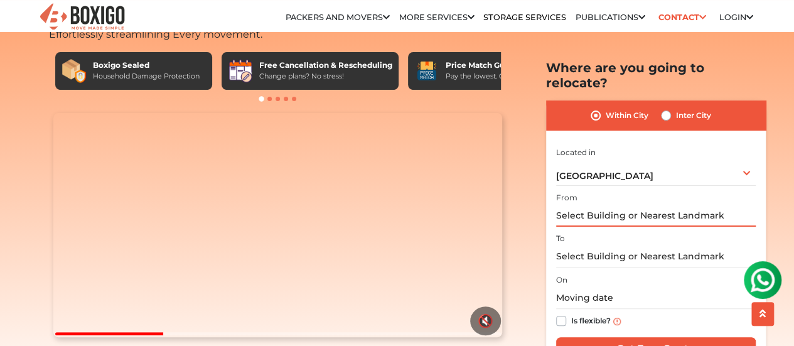
click at [634, 205] on input "text" at bounding box center [656, 216] width 200 height 22
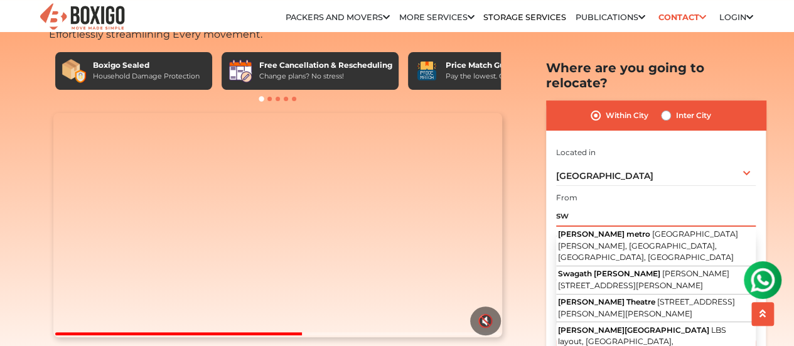
type input "s"
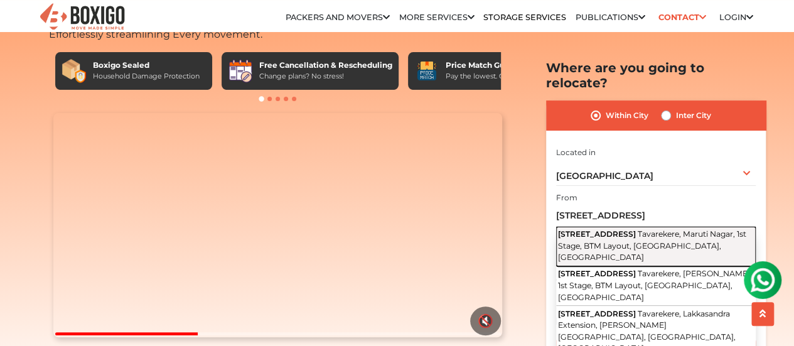
click at [643, 229] on span "Tavarekere, Maruti Nagar, 1st Stage, BTM Layout, [GEOGRAPHIC_DATA], [GEOGRAPHIC…" at bounding box center [652, 245] width 188 height 33
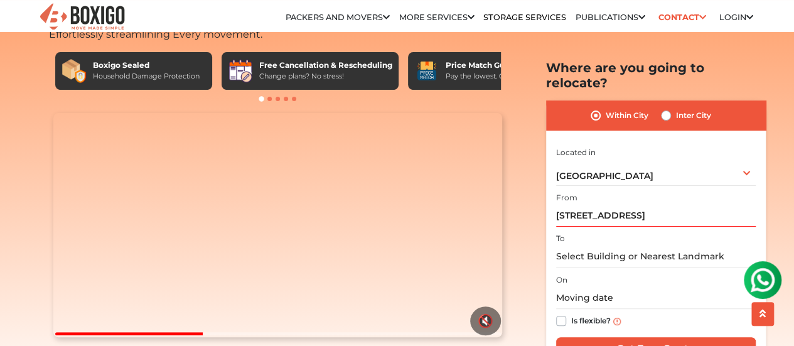
type input "[STREET_ADDRESS]"
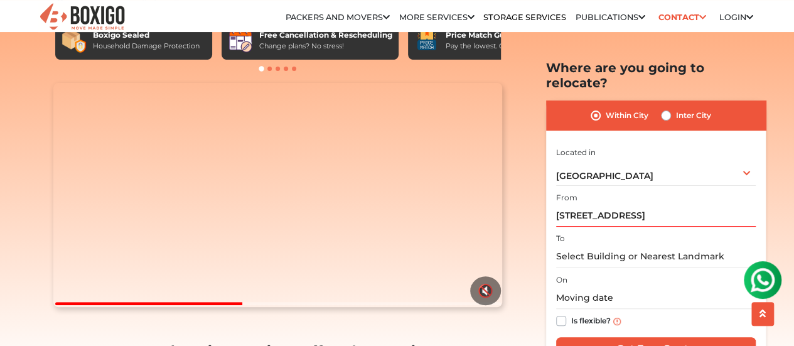
scroll to position [97, 0]
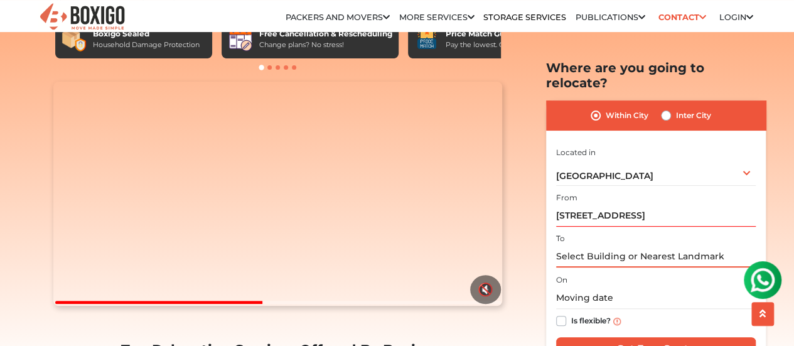
click at [621, 245] on input "text" at bounding box center [656, 256] width 200 height 22
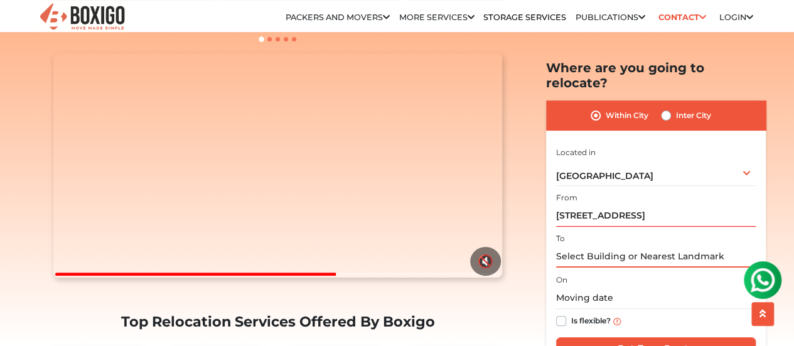
scroll to position [124, 0]
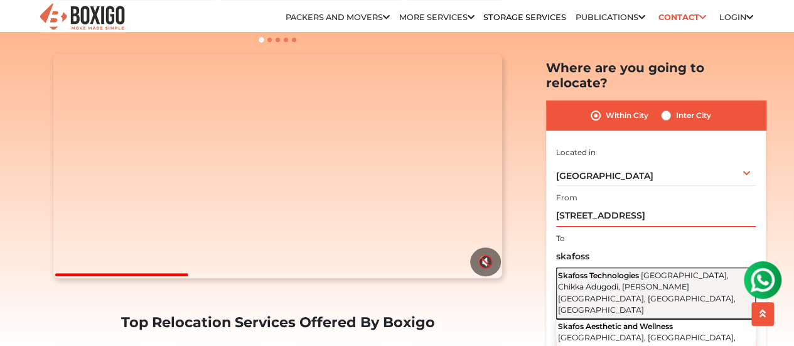
click at [653, 270] on span "[GEOGRAPHIC_DATA], Chikka Adugodi, [PERSON_NAME][GEOGRAPHIC_DATA], [GEOGRAPHIC_…" at bounding box center [647, 292] width 178 height 45
type input "Skafoss Technologies, [GEOGRAPHIC_DATA], Chikka Adugodi, [PERSON_NAME][GEOGRAPH…"
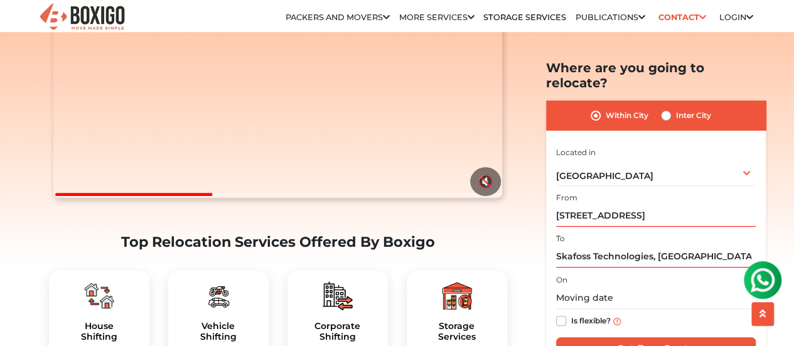
scroll to position [227, 0]
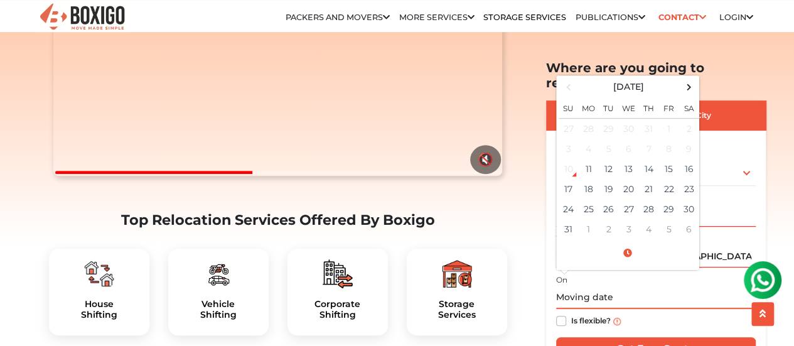
click at [622, 287] on input "text" at bounding box center [656, 298] width 200 height 22
click at [684, 199] on td "30" at bounding box center [689, 209] width 20 height 20
type input "[DATE] 12:00 AM"
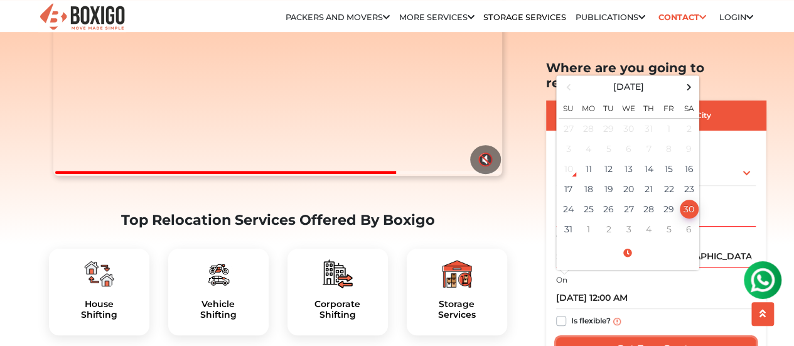
click at [669, 337] on input "Get Free Quote" at bounding box center [656, 349] width 200 height 24
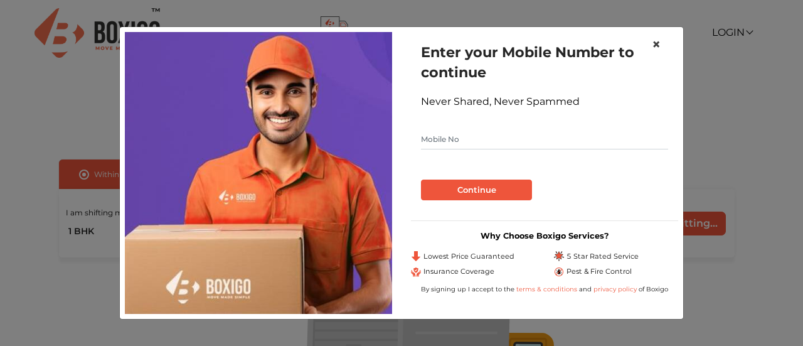
click at [656, 43] on span "×" at bounding box center [656, 44] width 9 height 18
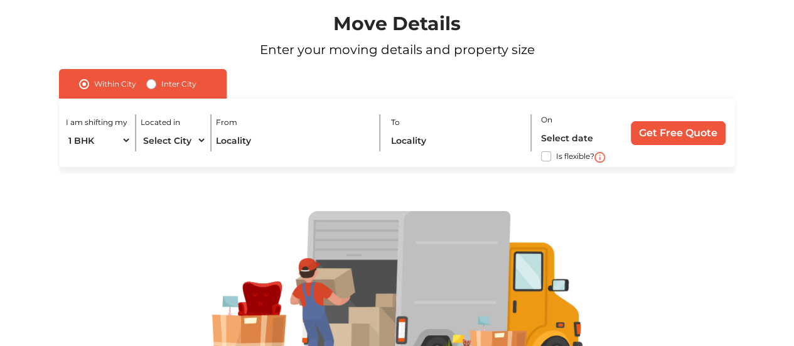
scroll to position [87, 0]
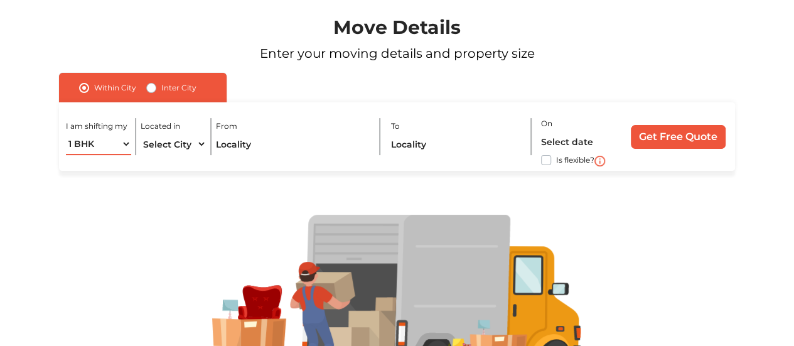
click at [118, 149] on select "1 BHK 2 BHK 3 BHK 3 + BHK FEW ITEMS" at bounding box center [98, 144] width 65 height 22
select select "2 BHK"
click at [66, 133] on select "1 BHK 2 BHK 3 BHK 3 + BHK FEW ITEMS" at bounding box center [98, 144] width 65 height 22
click at [172, 146] on select "Select City Bangalore Bengaluru Bhopal Bhubaneswar Chennai Coimbatore Cuttack D…" at bounding box center [173, 144] width 65 height 22
select select "[GEOGRAPHIC_DATA]"
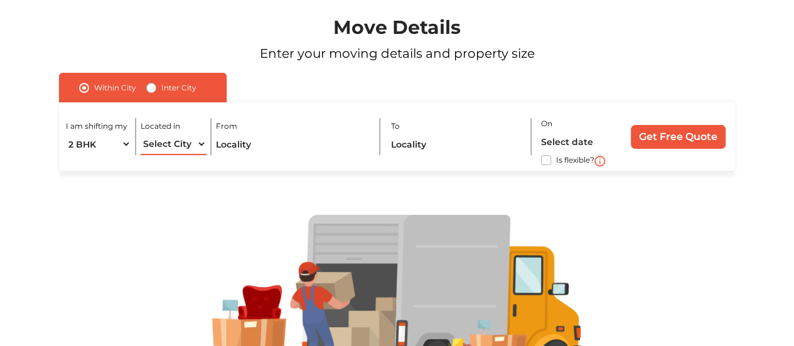
click at [141, 133] on select "Select City Bangalore Bengaluru Bhopal Bhubaneswar Chennai Coimbatore Cuttack D…" at bounding box center [173, 144] width 65 height 22
click at [271, 150] on input "text" at bounding box center [293, 144] width 154 height 22
type input "4"
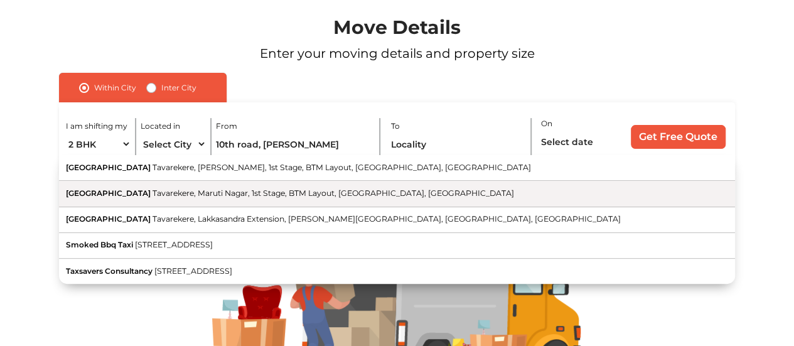
click at [291, 194] on span "Tavarekere, Maruti Nagar, 1st Stage, BTM Layout, [GEOGRAPHIC_DATA], [GEOGRAPHIC…" at bounding box center [332, 192] width 361 height 9
type input "10th Cross Road, Tavarekere, Maruti Nagar, 1st Stage, BTM Layout, Bengaluru, Ka…"
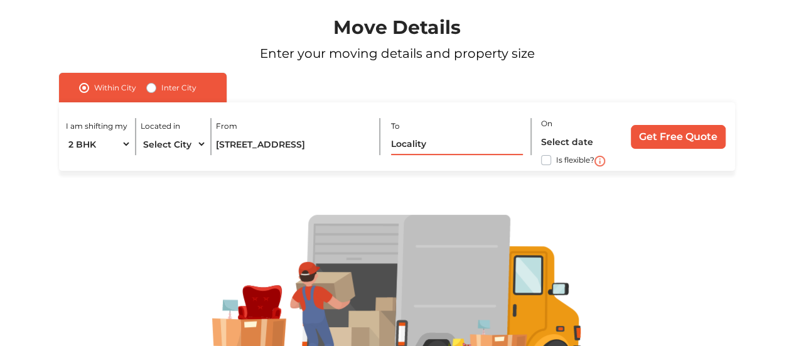
click at [443, 147] on input "text" at bounding box center [457, 144] width 132 height 22
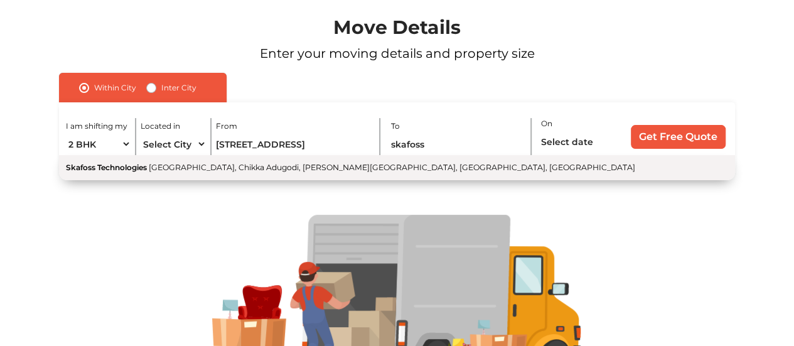
click at [213, 169] on span "[GEOGRAPHIC_DATA], Chikka Adugodi, [PERSON_NAME][GEOGRAPHIC_DATA], [GEOGRAPHIC_…" at bounding box center [392, 167] width 486 height 9
type input "Skafoss Technologies, [GEOGRAPHIC_DATA], Chikka Adugodi, [PERSON_NAME][GEOGRAPH…"
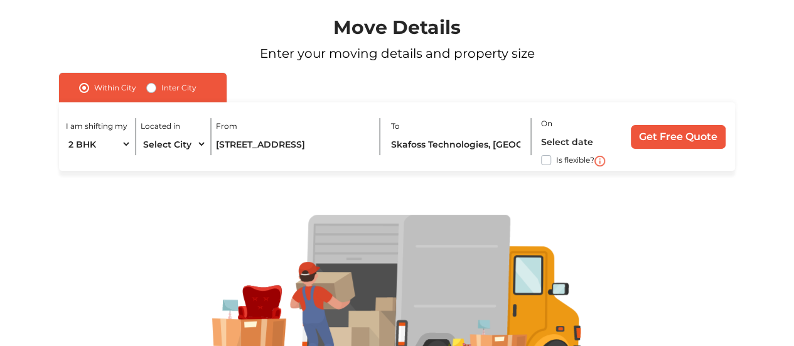
click at [539, 142] on div "I am shifting my 1 BHK 2 BHK 3 BHK 3 + BHK FEW ITEMS Located in Select City Ban…" at bounding box center [397, 136] width 676 height 68
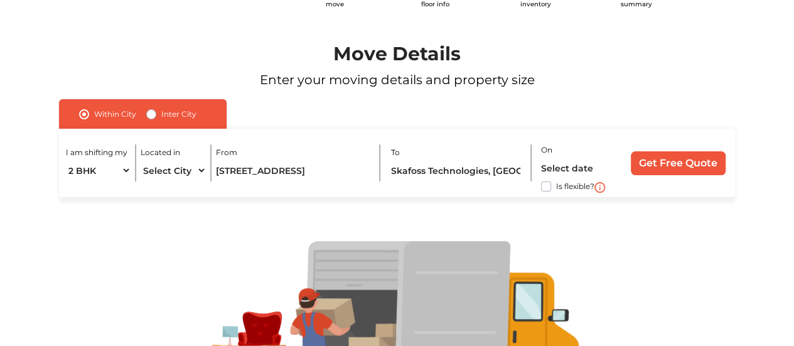
scroll to position [54, 0]
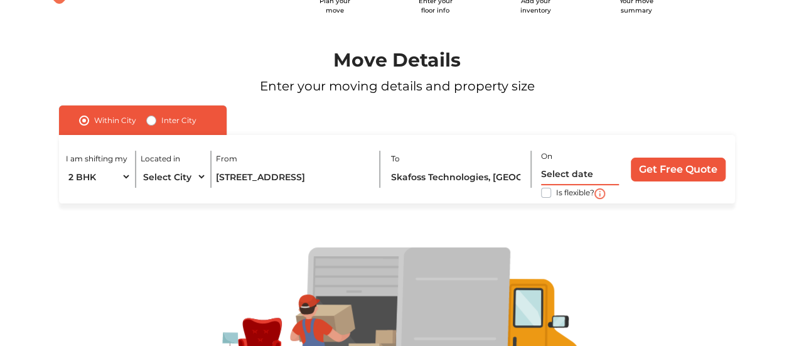
click at [571, 171] on input "text" at bounding box center [580, 174] width 78 height 22
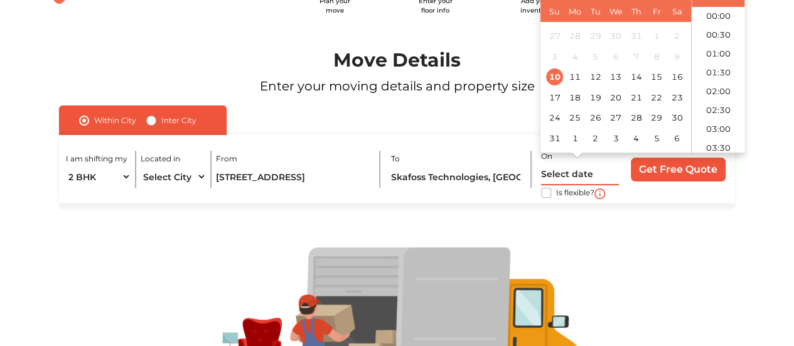
scroll to position [558, 0]
click at [673, 119] on div "30" at bounding box center [676, 118] width 17 height 17
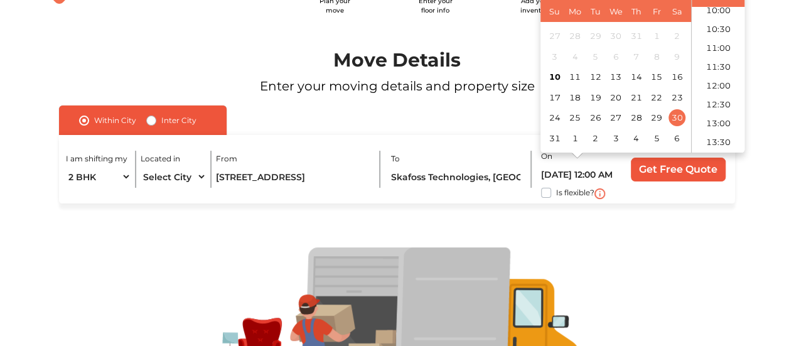
scroll to position [383, 0]
click at [723, 45] on li "11:00" at bounding box center [717, 47] width 53 height 19
type input "30/08/2025 11:00 AM"
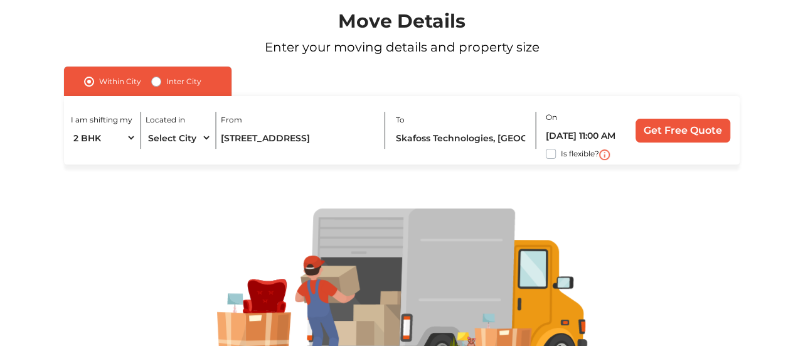
scroll to position [92, 0]
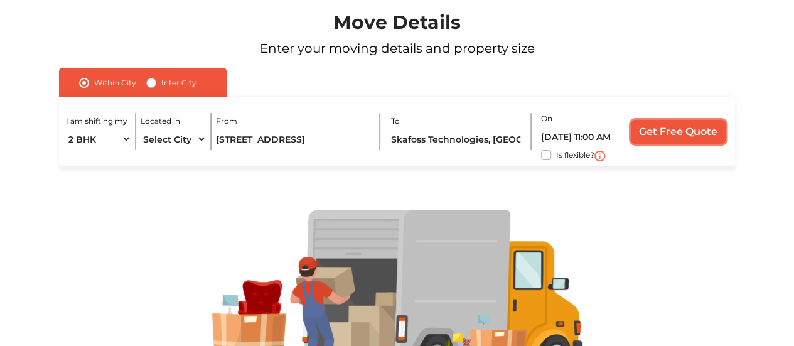
click at [664, 130] on input "Get Free Quote" at bounding box center [678, 132] width 95 height 24
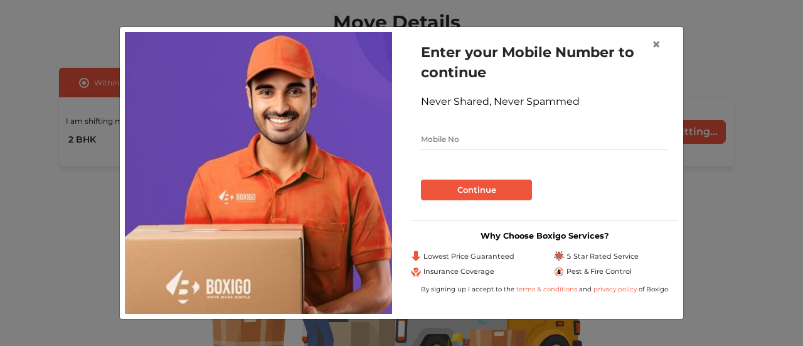
click at [489, 136] on input "text" at bounding box center [544, 139] width 247 height 20
type input "9994346714"
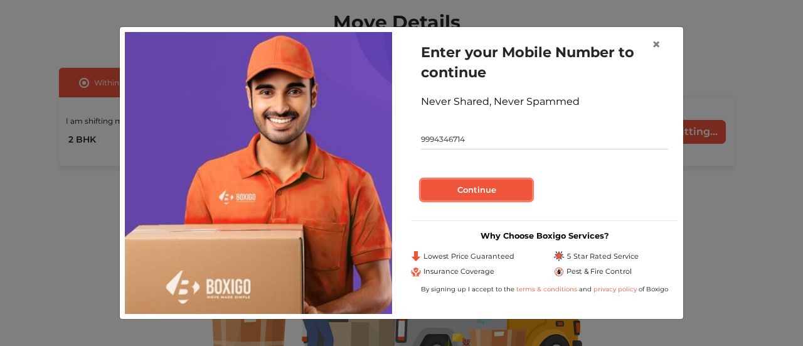
click at [496, 192] on button "Continue" at bounding box center [476, 189] width 111 height 21
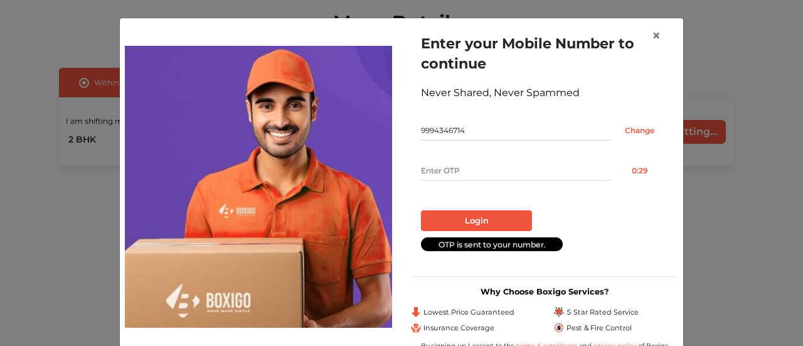
click at [455, 175] on input "text" at bounding box center [516, 171] width 190 height 20
type input "2614"
click at [468, 213] on button "Login" at bounding box center [476, 220] width 111 height 21
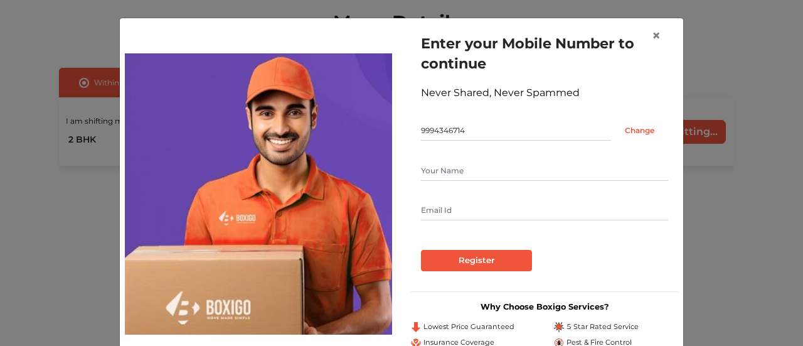
click at [452, 173] on input "text" at bounding box center [544, 171] width 247 height 20
type input "Jayaraman"
click at [447, 207] on input "text" at bounding box center [544, 210] width 247 height 20
type input "jeimani2008@gmail.com"
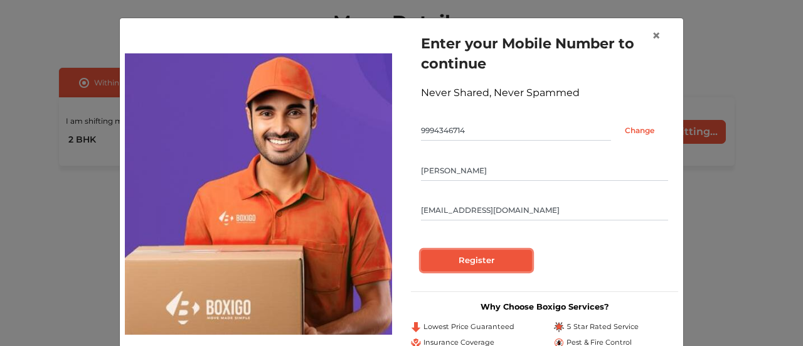
click at [468, 259] on input "Register" at bounding box center [476, 260] width 111 height 21
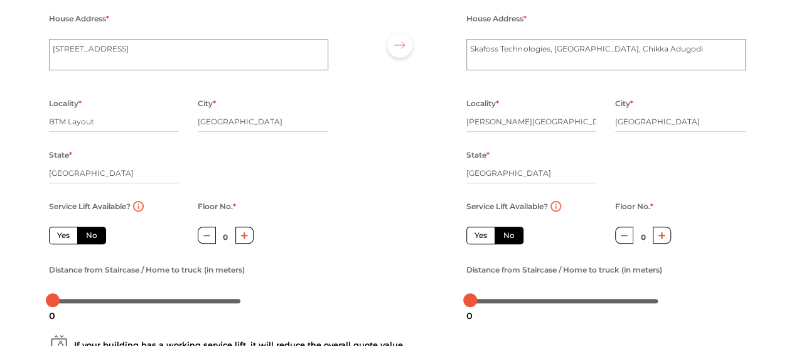
scroll to position [137, 0]
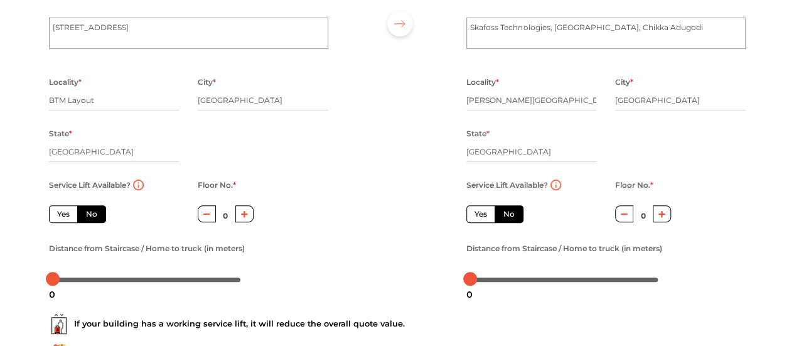
click at [247, 219] on button "button" at bounding box center [244, 213] width 18 height 17
click at [248, 219] on button "button" at bounding box center [244, 213] width 18 height 17
type input "2"
click at [663, 215] on icon "button" at bounding box center [661, 213] width 7 height 7
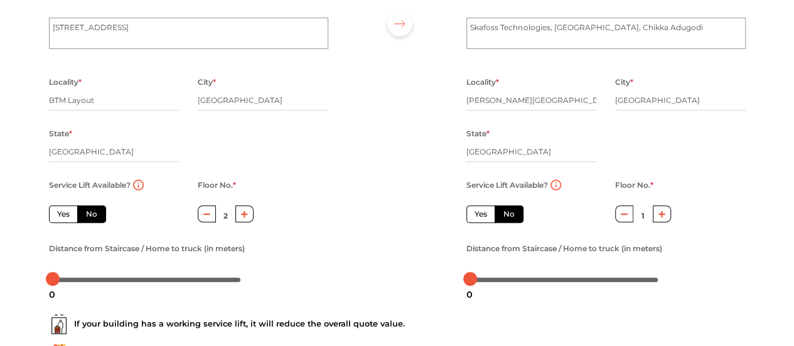
type input "2"
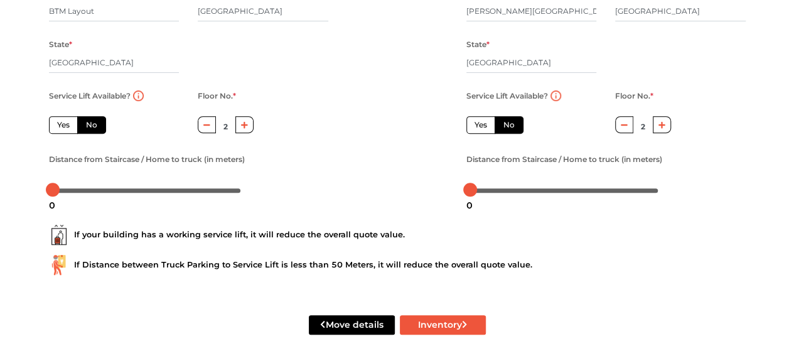
scroll to position [247, 0]
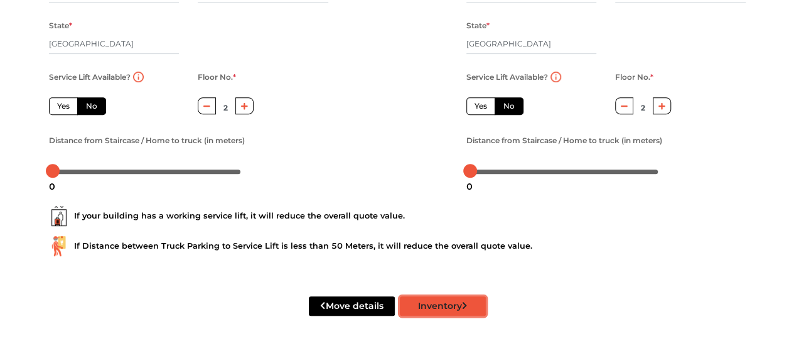
click at [452, 309] on button "Inventory" at bounding box center [443, 305] width 86 height 19
radio input "true"
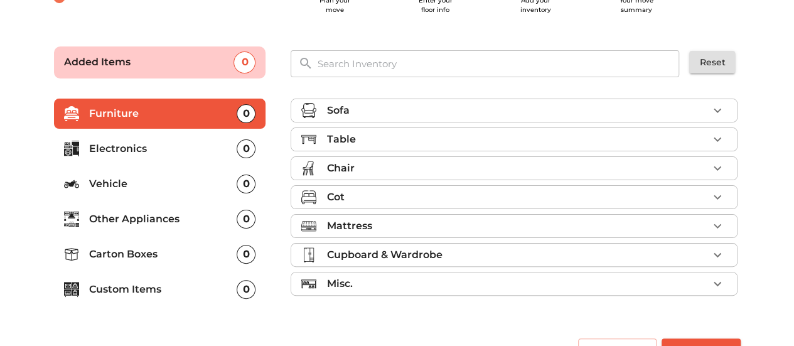
scroll to position [55, 0]
click at [714, 114] on icon "button" at bounding box center [717, 109] width 15 height 15
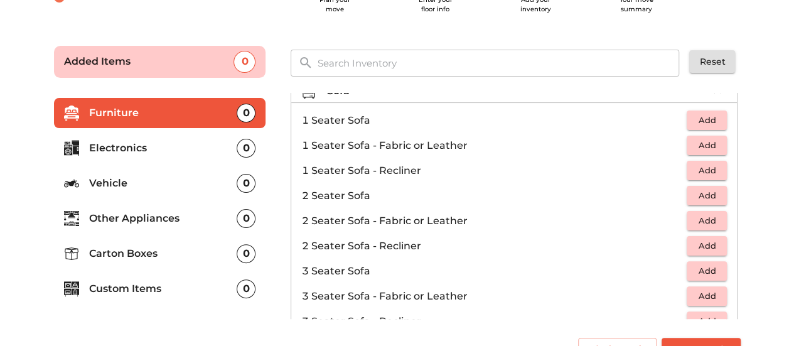
scroll to position [18, 0]
click at [702, 120] on span "Add" at bounding box center [707, 121] width 28 height 14
click at [713, 120] on icon "button" at bounding box center [717, 121] width 9 height 9
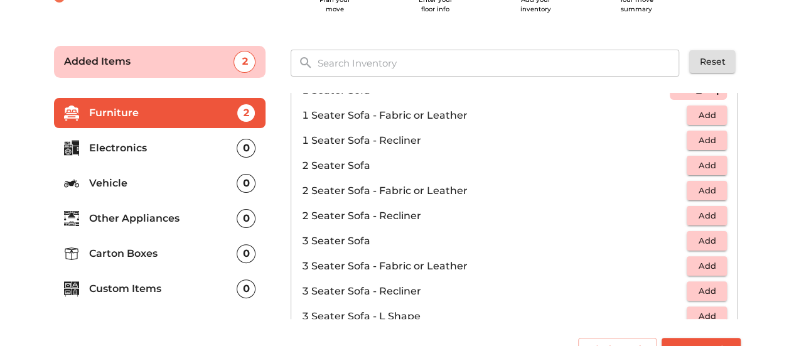
scroll to position [85, 0]
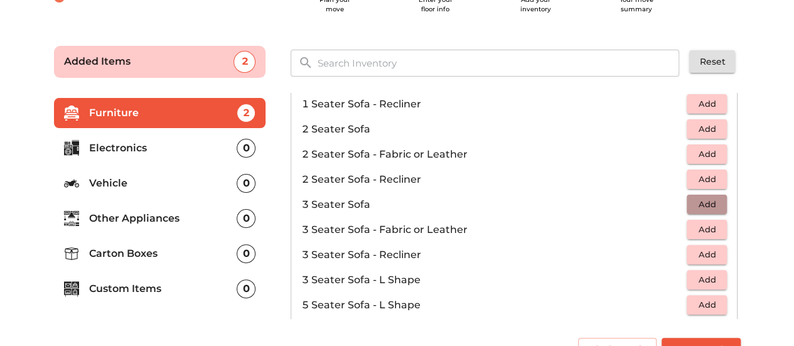
click at [703, 202] on span "Add" at bounding box center [707, 204] width 28 height 14
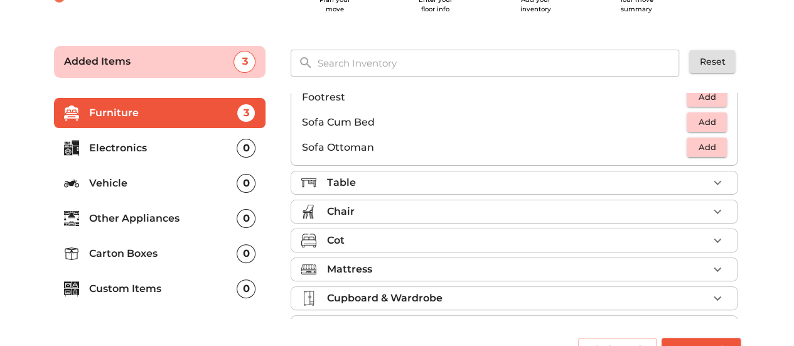
scroll to position [349, 0]
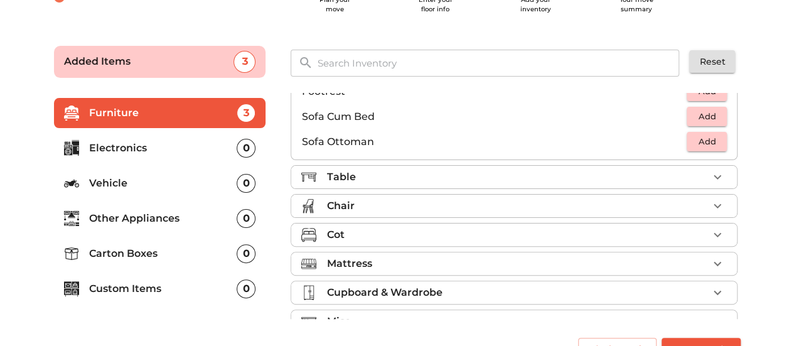
click at [713, 178] on icon "button" at bounding box center [717, 176] width 8 height 4
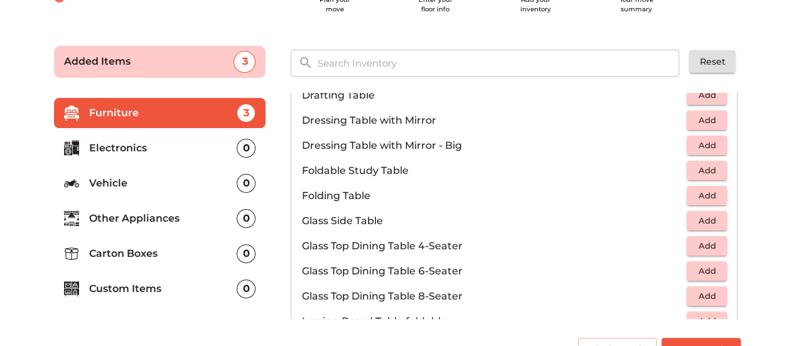
click at [710, 178] on div "Table Bed Side Table Add Centre Table - Glass Add Centre Table - Marble Add Cen…" at bounding box center [514, 234] width 447 height 913
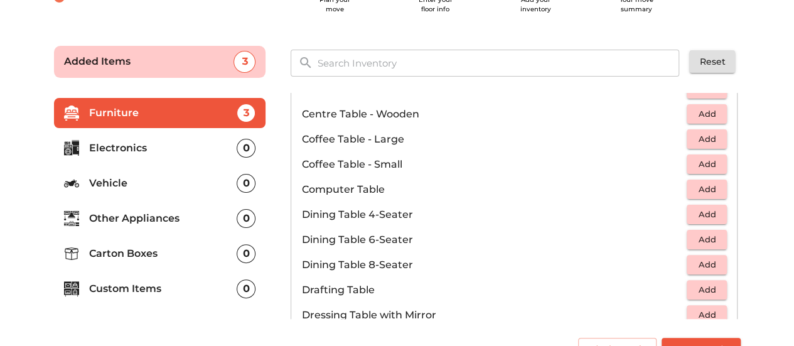
scroll to position [162, 0]
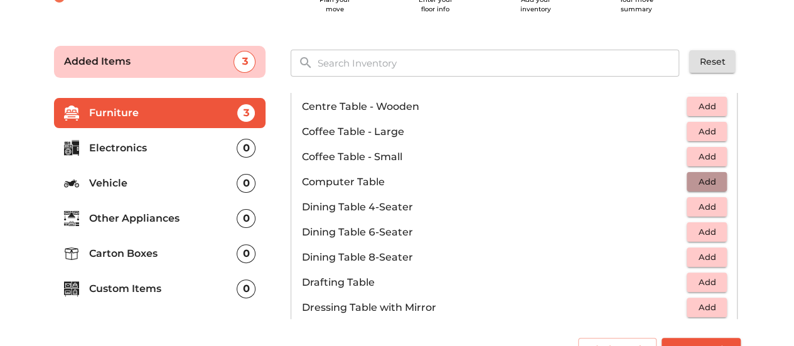
click at [699, 183] on span "Add" at bounding box center [707, 181] width 28 height 14
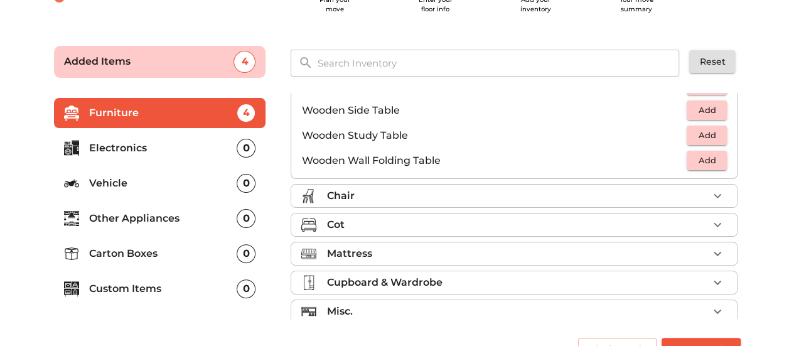
scroll to position [872, 0]
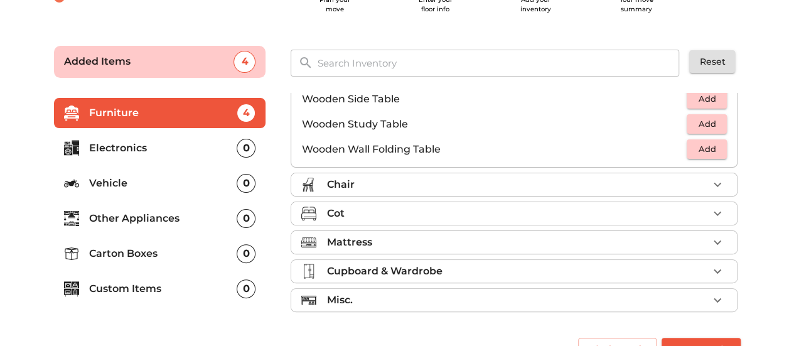
click at [710, 186] on icon "button" at bounding box center [717, 184] width 15 height 15
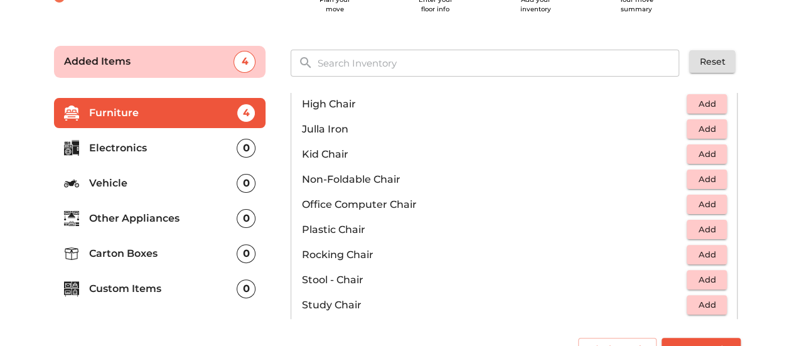
scroll to position [349, 0]
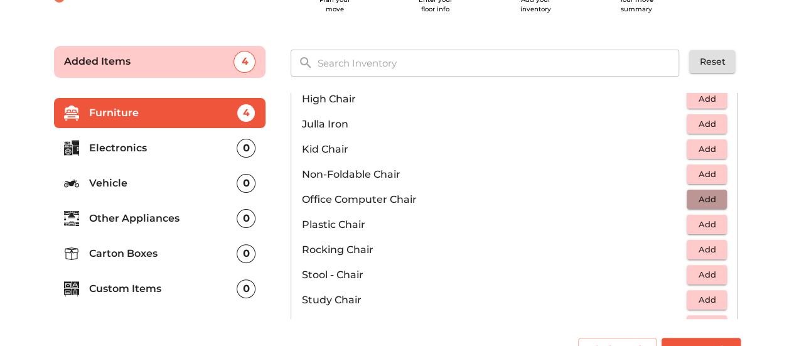
click at [701, 193] on span "Add" at bounding box center [707, 199] width 28 height 14
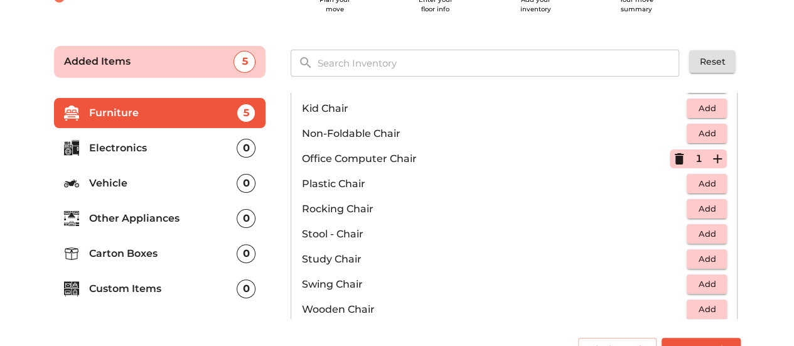
scroll to position [390, 0]
click at [703, 181] on span "Add" at bounding box center [707, 183] width 28 height 14
click at [713, 182] on icon "button" at bounding box center [717, 183] width 9 height 9
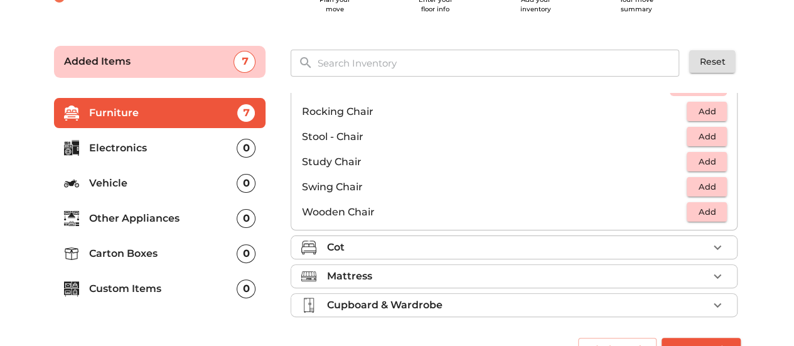
scroll to position [521, 0]
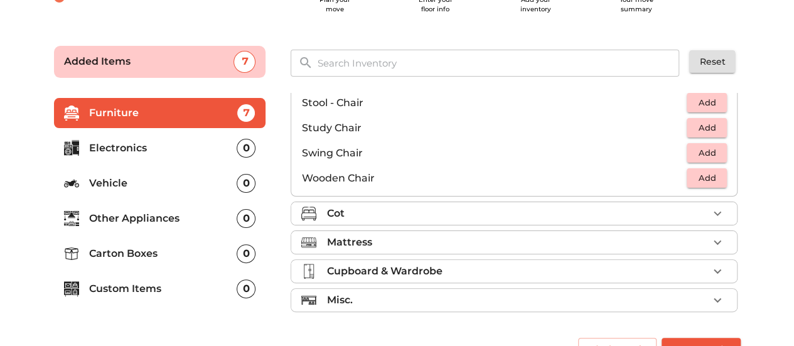
click at [710, 215] on icon "button" at bounding box center [717, 213] width 15 height 15
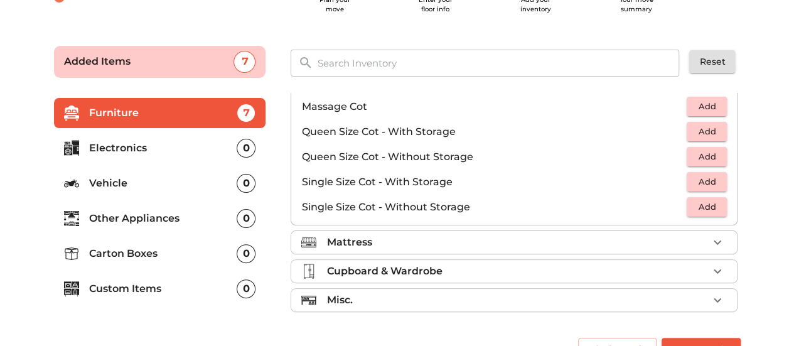
scroll to position [82, 0]
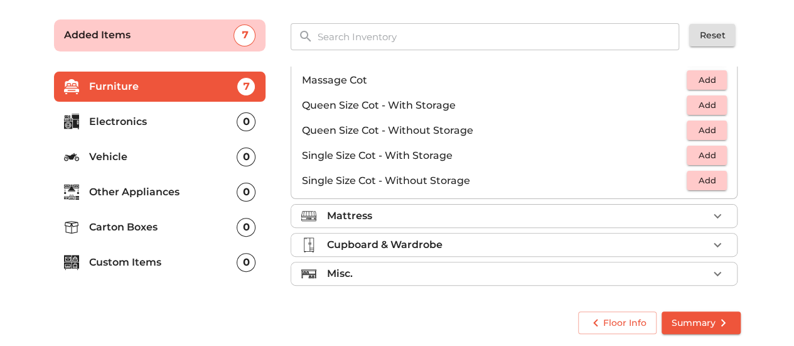
click at [710, 208] on icon "button" at bounding box center [717, 215] width 15 height 15
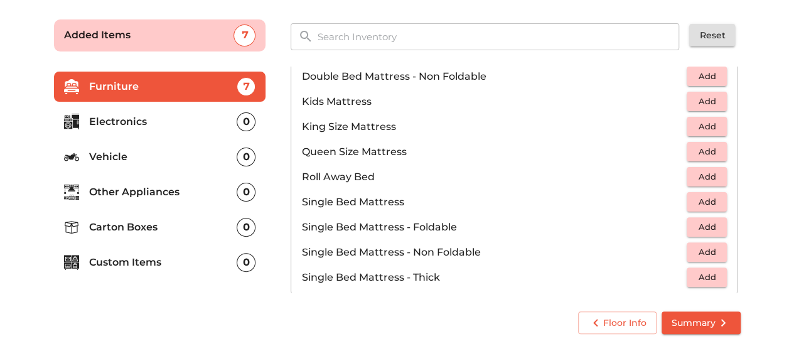
scroll to position [139, 0]
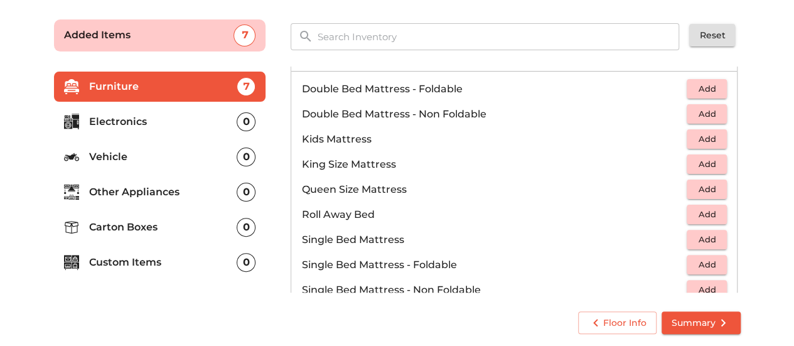
click at [695, 159] on span "Add" at bounding box center [707, 164] width 28 height 14
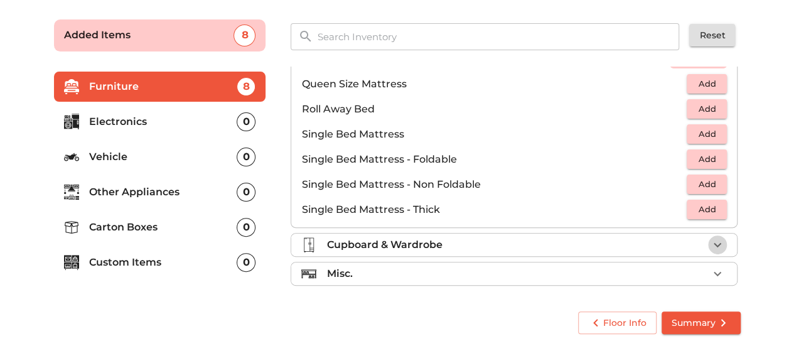
click at [713, 242] on icon "button" at bounding box center [717, 244] width 8 height 4
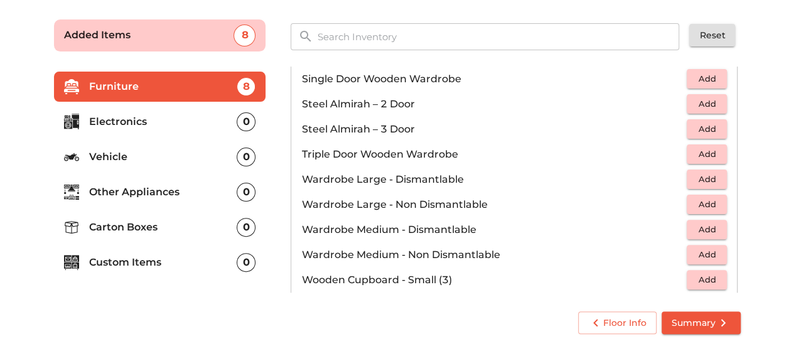
scroll to position [420, 0]
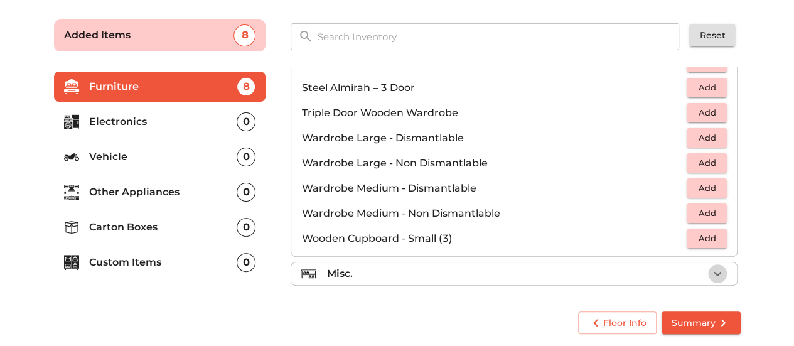
click at [710, 270] on icon "button" at bounding box center [717, 273] width 15 height 15
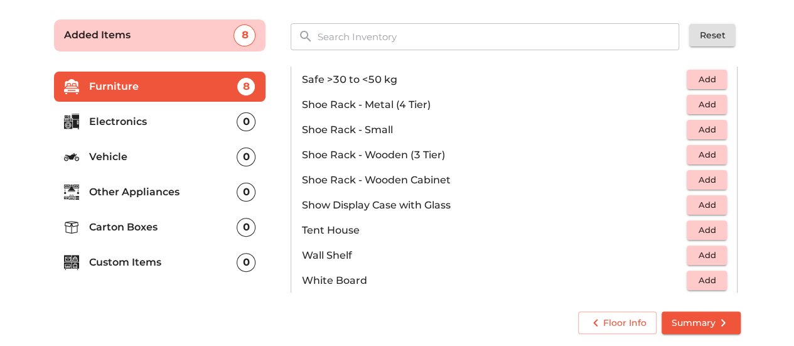
scroll to position [671, 0]
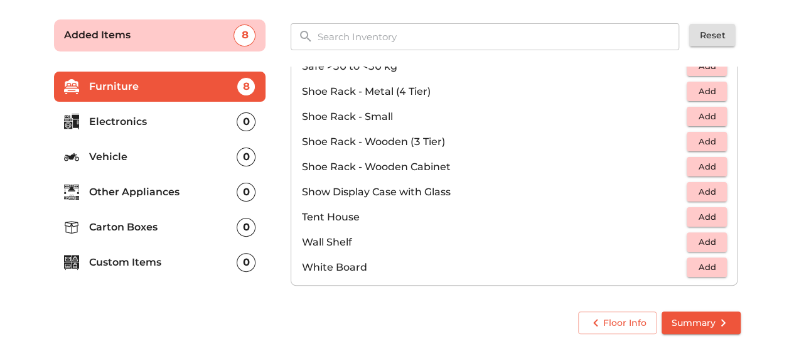
click at [133, 120] on p "Electronics" at bounding box center [163, 121] width 148 height 15
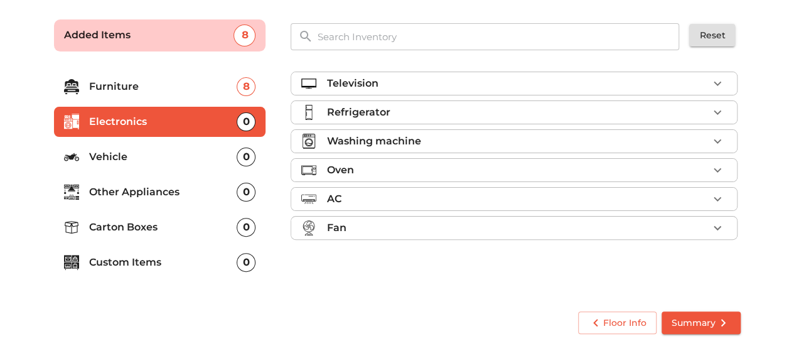
click at [380, 81] on div "Television" at bounding box center [517, 83] width 382 height 15
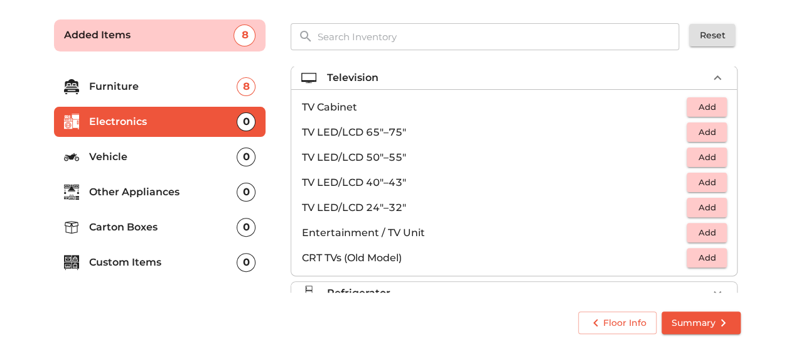
scroll to position [5, 0]
click at [693, 158] on span "Add" at bounding box center [707, 158] width 28 height 14
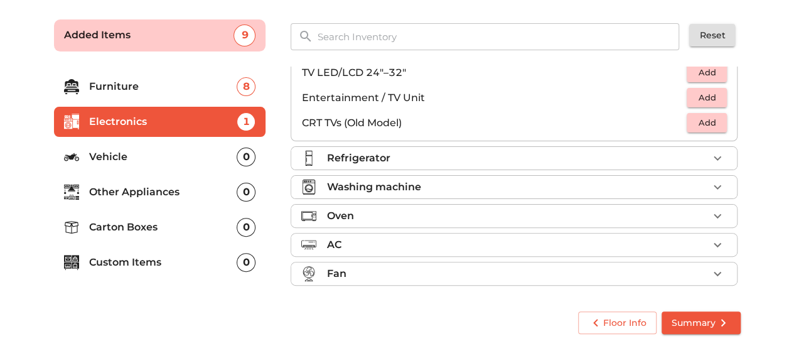
scroll to position [141, 0]
click at [439, 157] on div "Refrigerator" at bounding box center [517, 158] width 382 height 15
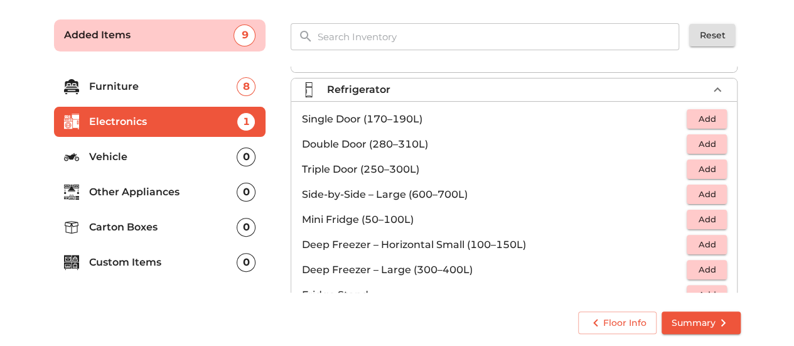
scroll to position [21, 0]
click at [696, 124] on span "Add" at bounding box center [707, 120] width 28 height 14
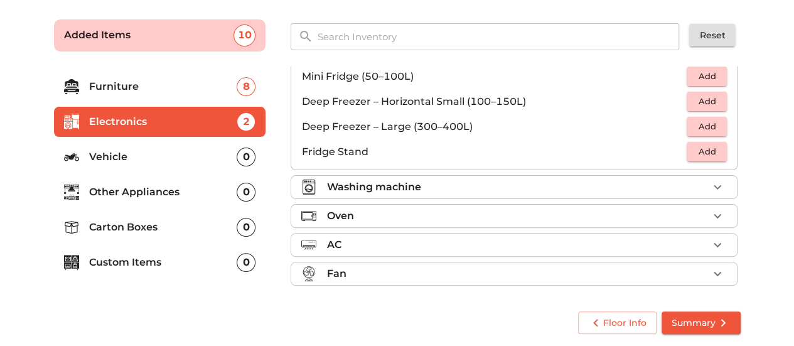
click at [482, 195] on li "Washing machine" at bounding box center [514, 187] width 446 height 23
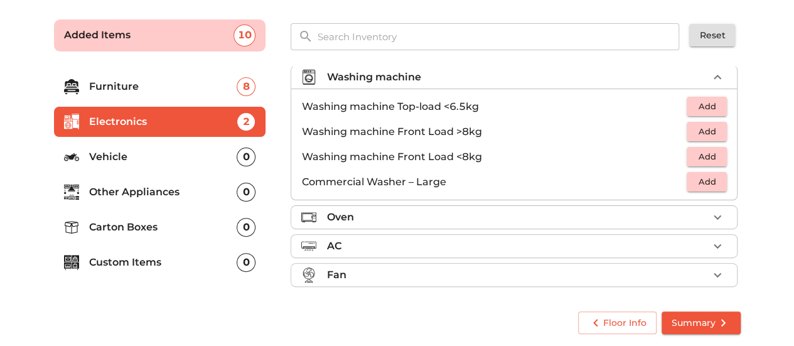
scroll to position [57, 0]
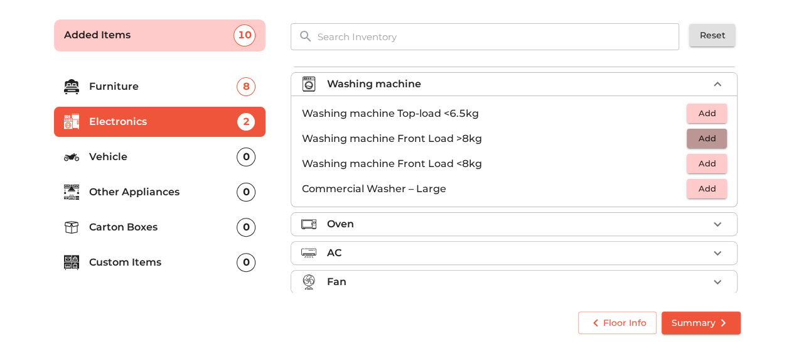
click at [702, 138] on span "Add" at bounding box center [707, 138] width 28 height 14
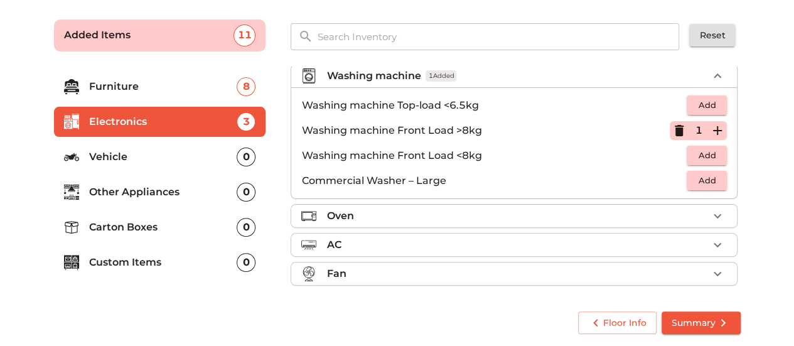
click at [146, 162] on p "Vehicle" at bounding box center [163, 156] width 148 height 15
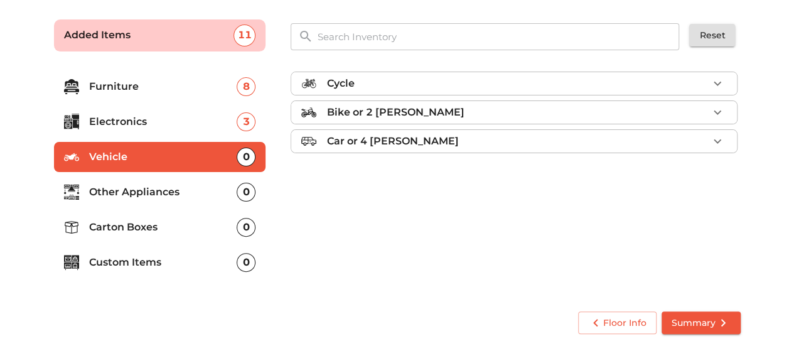
scroll to position [0, 0]
click at [137, 188] on p "Other Appliances" at bounding box center [163, 191] width 148 height 15
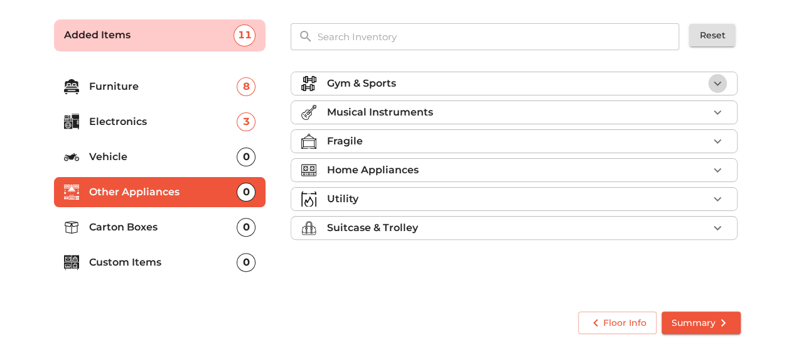
click at [723, 83] on icon "button" at bounding box center [717, 83] width 15 height 15
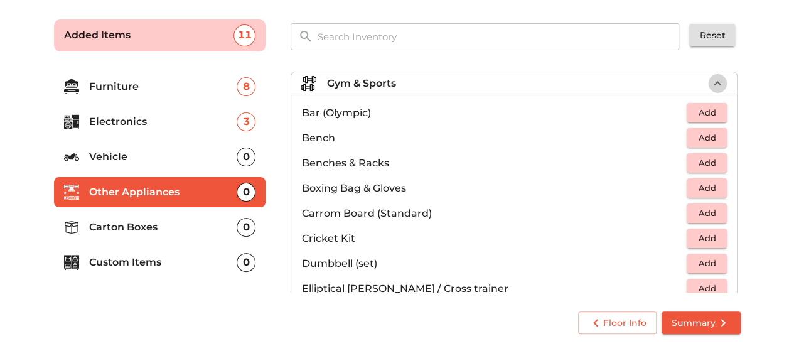
click at [715, 81] on icon "button" at bounding box center [717, 83] width 15 height 15
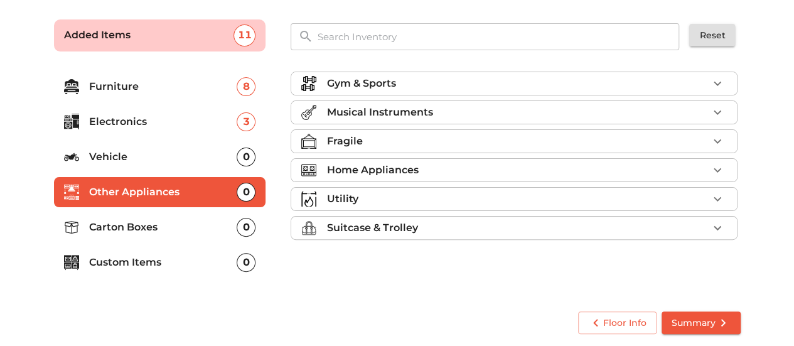
click at [429, 200] on div "Utility" at bounding box center [517, 198] width 382 height 15
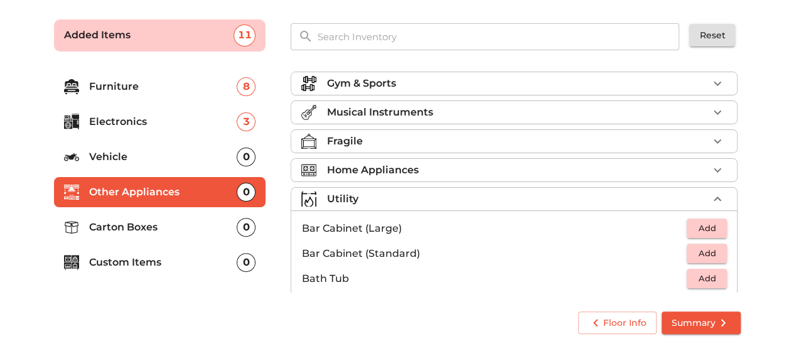
click at [429, 200] on div "Utility" at bounding box center [517, 198] width 382 height 15
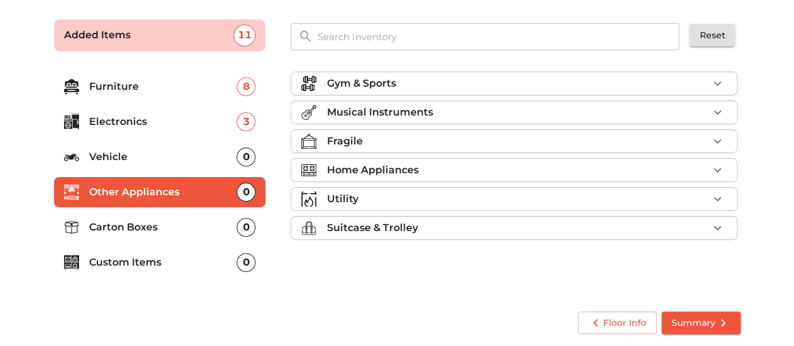
click at [134, 221] on p "Carton Boxes" at bounding box center [163, 227] width 148 height 15
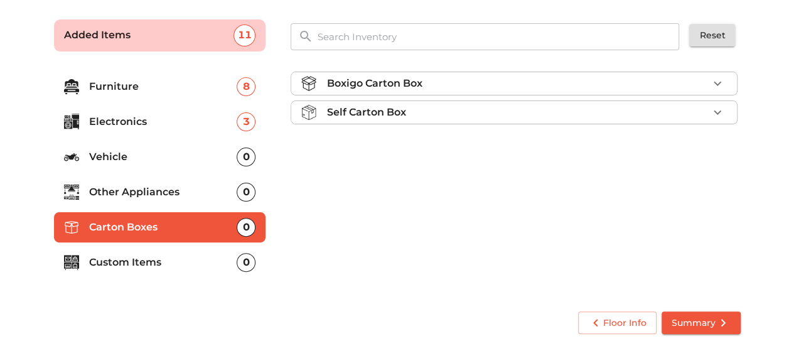
click at [130, 267] on p "Custom Items" at bounding box center [163, 262] width 148 height 15
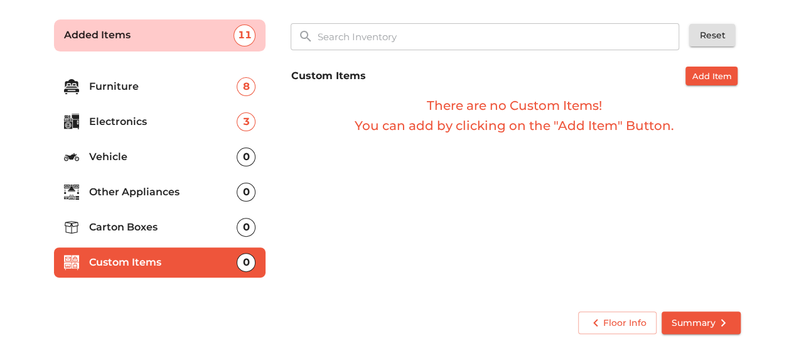
click at [700, 316] on span "Summary" at bounding box center [700, 323] width 59 height 16
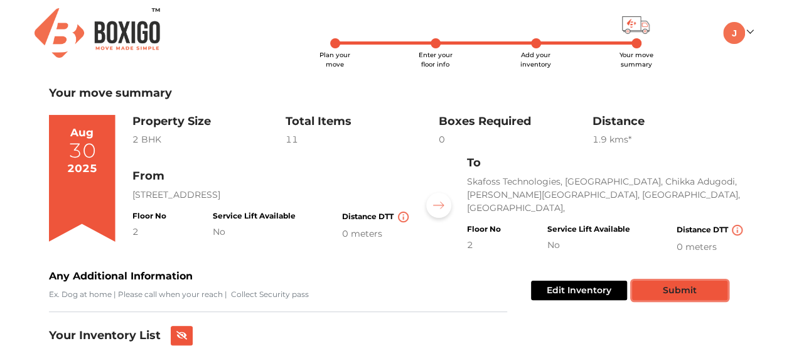
click at [671, 280] on button "Submit" at bounding box center [679, 289] width 95 height 19
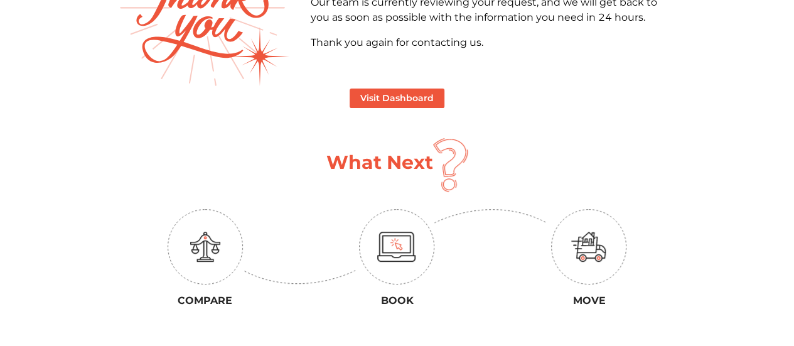
scroll to position [121, 0]
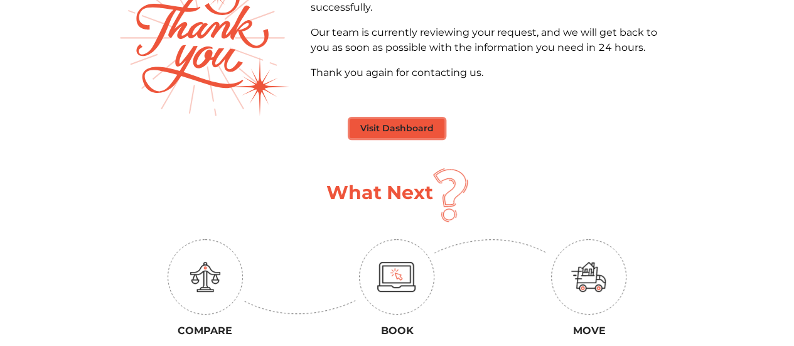
click at [403, 126] on button "Visit Dashboard" at bounding box center [397, 128] width 95 height 19
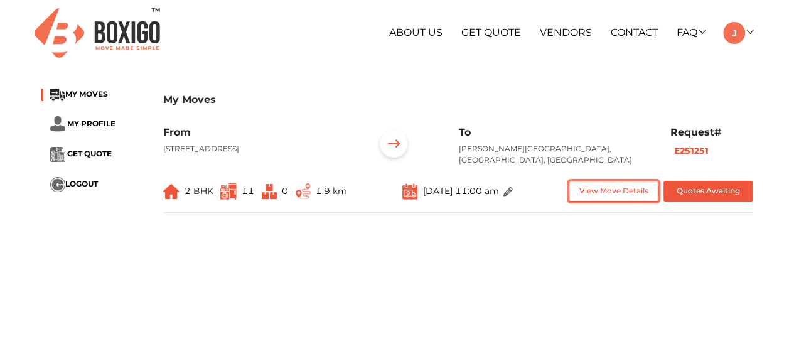
click at [615, 189] on button "View Move Details" at bounding box center [613, 191] width 90 height 21
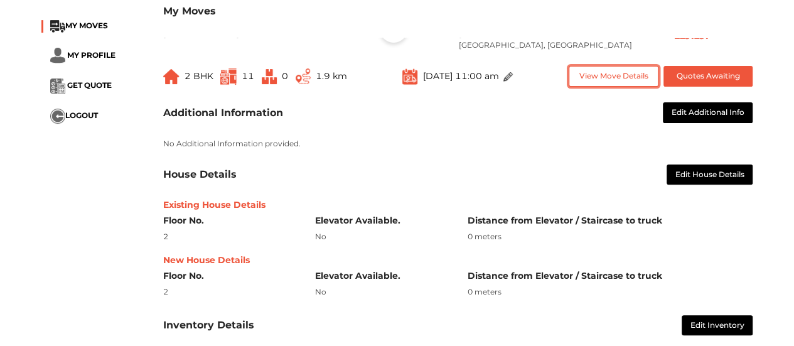
scroll to position [114, 0]
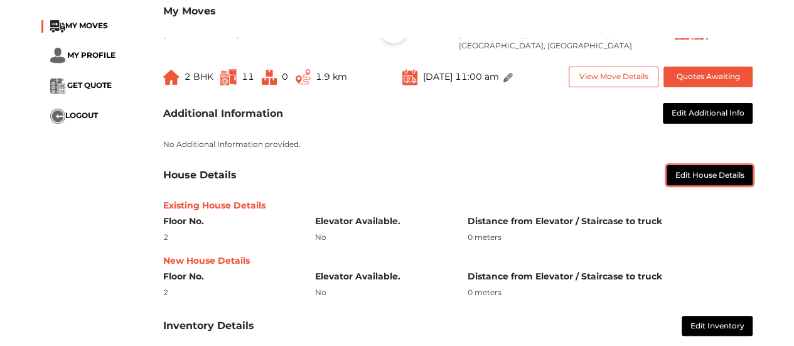
click at [701, 175] on button "Edit House Details" at bounding box center [709, 175] width 87 height 21
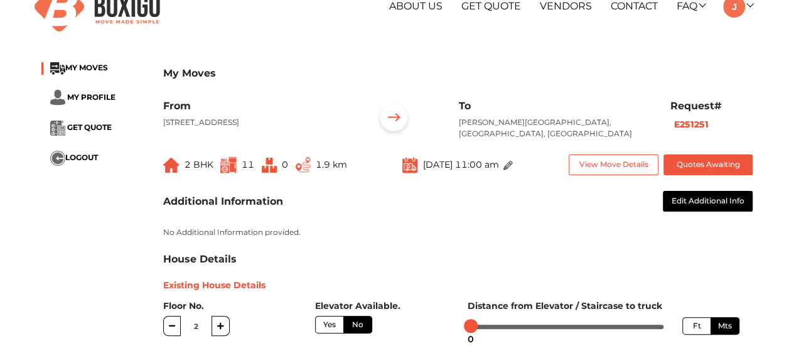
scroll to position [0, 0]
